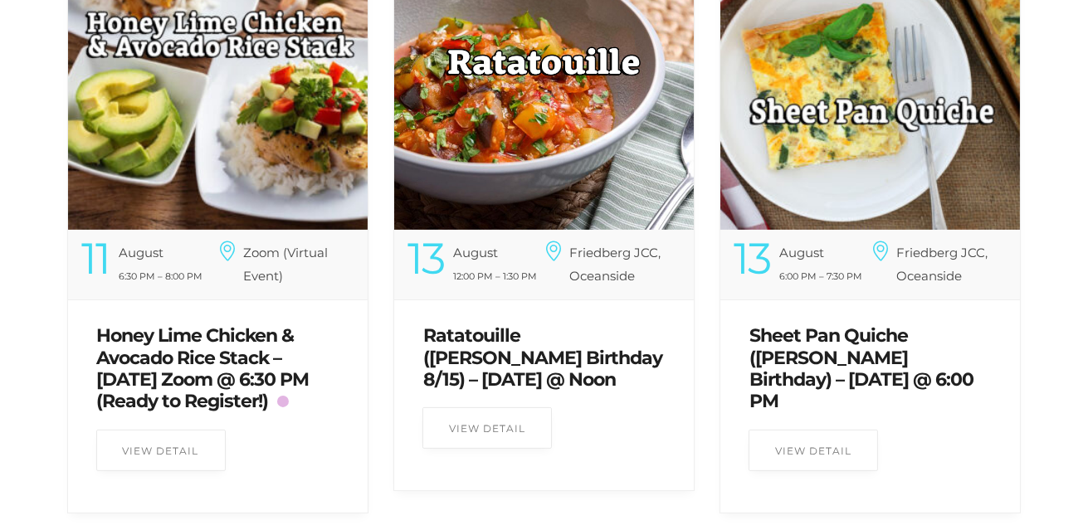
scroll to position [746, 0]
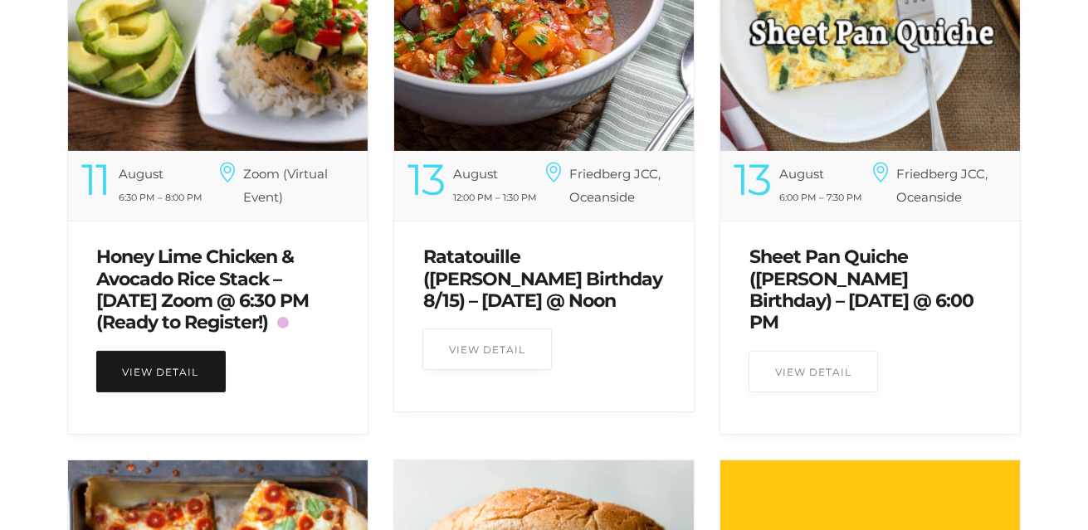
click at [152, 361] on link "View Detail" at bounding box center [160, 371] width 129 height 41
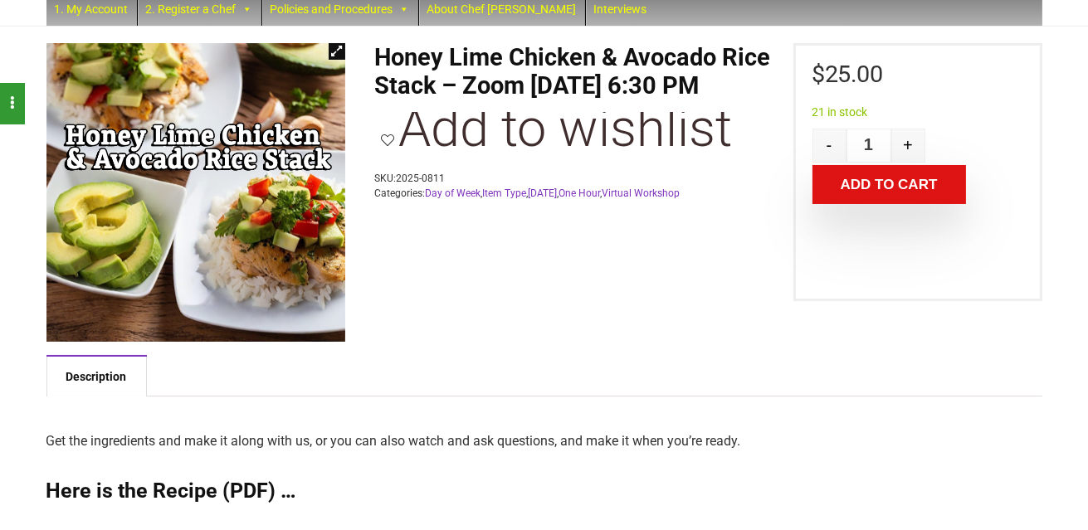
scroll to position [331, 0]
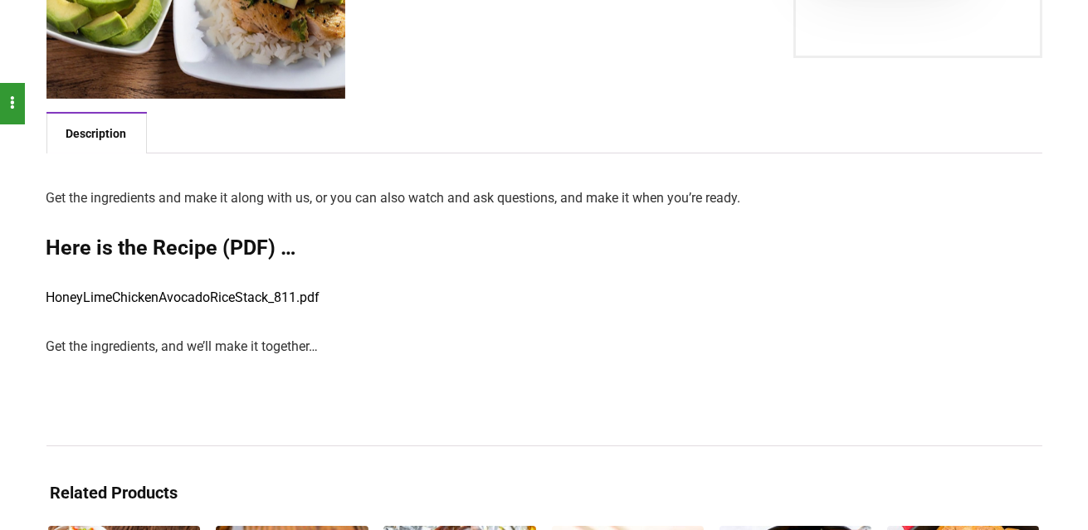
click at [151, 296] on link "HoneyLimeChickenAvocadoRiceStack_811.pdf" at bounding box center [183, 298] width 274 height 16
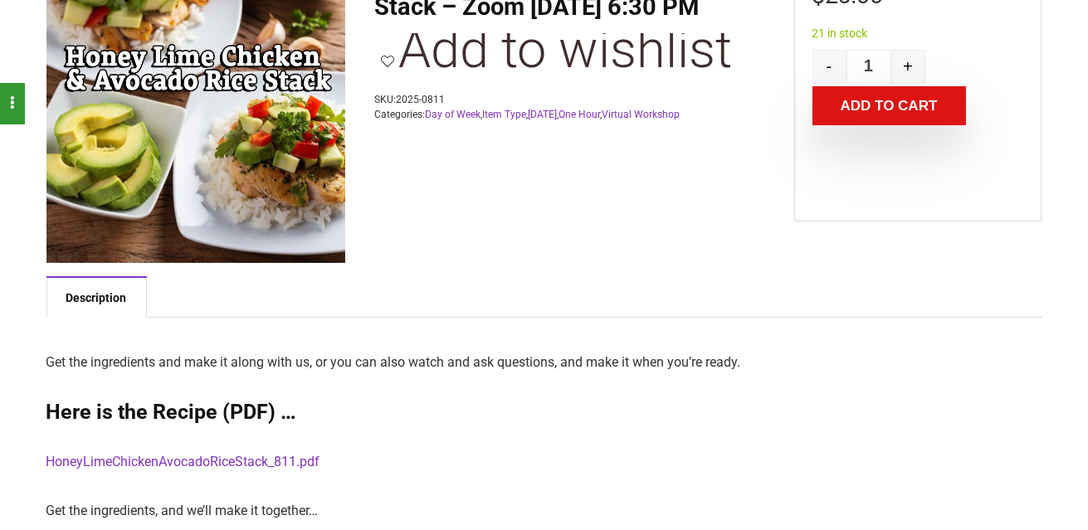
scroll to position [0, 0]
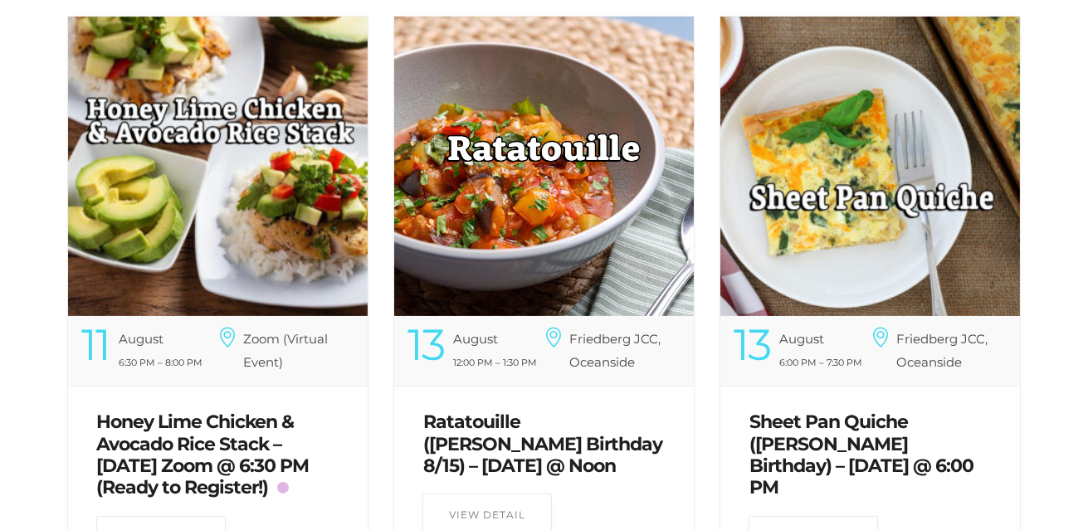
scroll to position [829, 0]
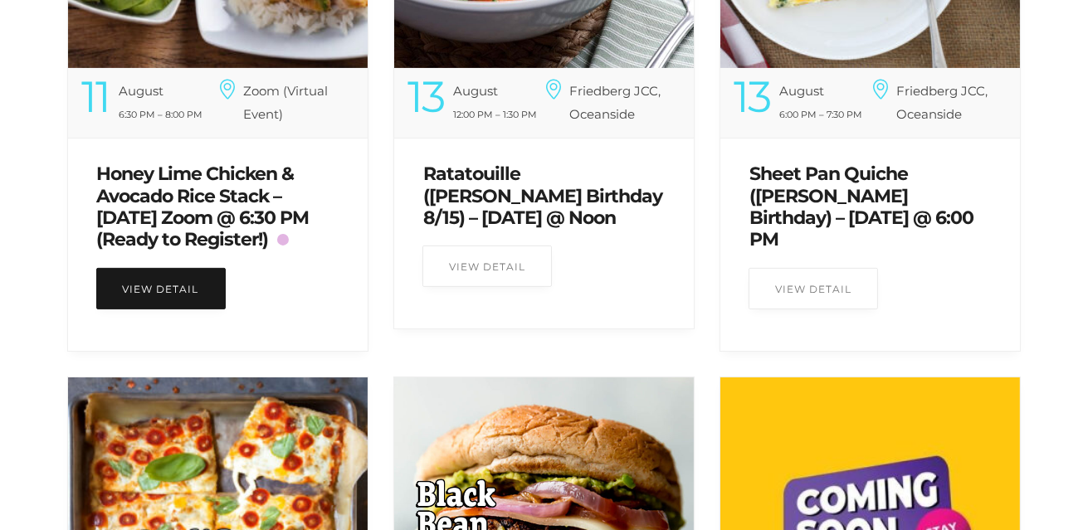
click at [182, 276] on link "View Detail" at bounding box center [160, 288] width 129 height 41
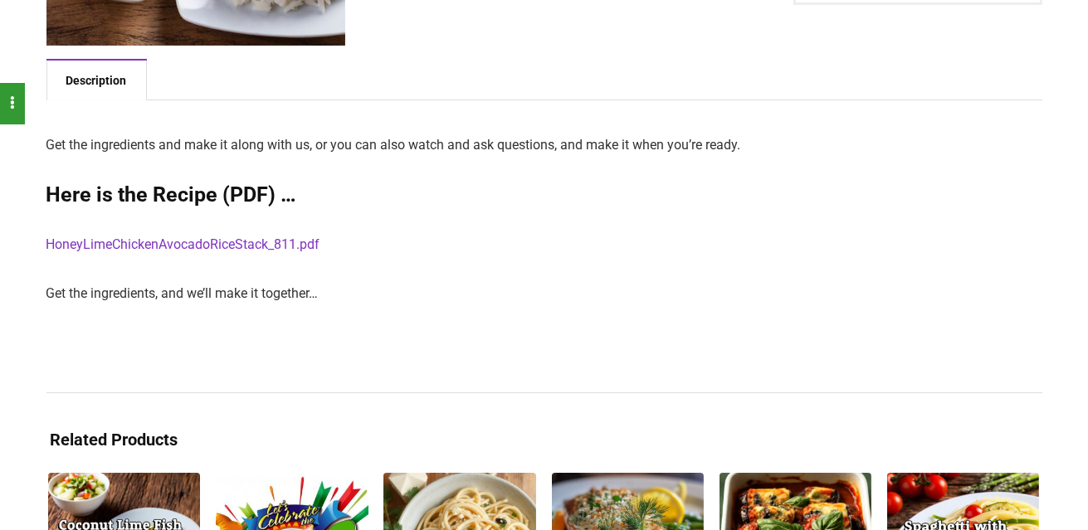
scroll to position [414, 0]
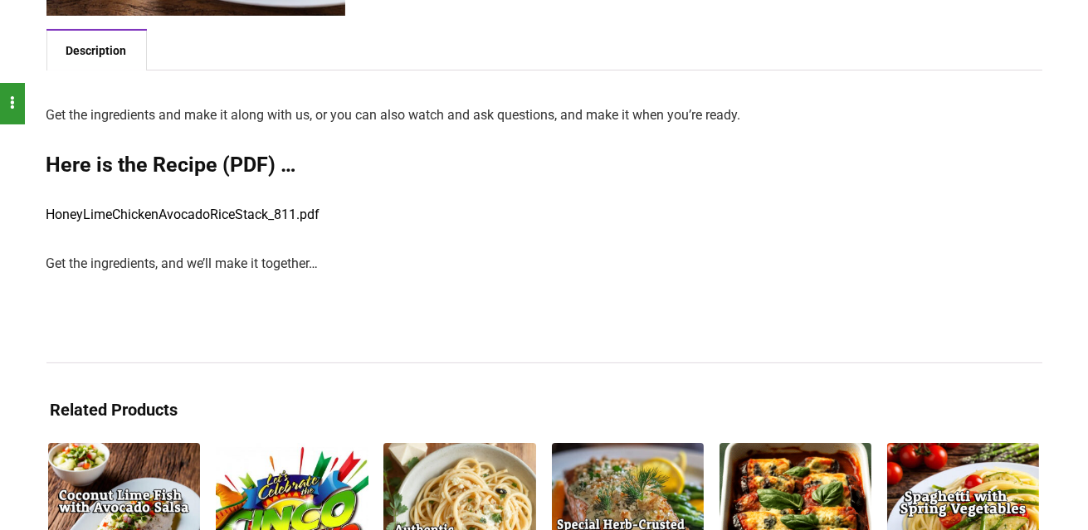
click at [185, 212] on link "HoneyLimeChickenAvocadoRiceStack_811.pdf" at bounding box center [183, 215] width 274 height 16
